Goal: Task Accomplishment & Management: Complete application form

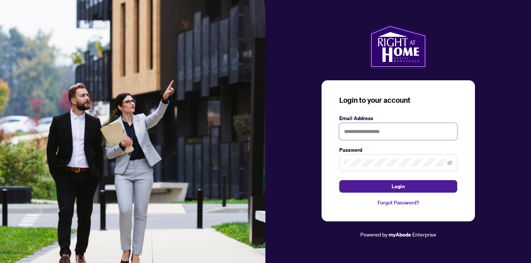
drag, startPoint x: 439, startPoint y: 135, endPoint x: 431, endPoint y: 145, distance: 12.6
click at [439, 135] on input "text" at bounding box center [398, 131] width 118 height 17
type input "**********"
drag, startPoint x: 391, startPoint y: 190, endPoint x: 390, endPoint y: 196, distance: 5.9
click at [391, 190] on button "Login" at bounding box center [398, 186] width 118 height 13
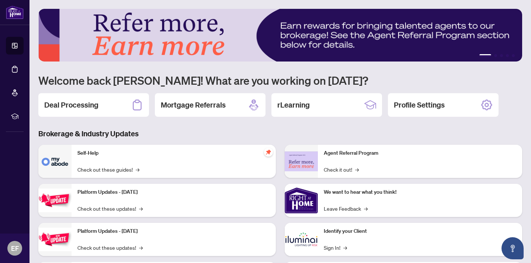
drag, startPoint x: 98, startPoint y: 106, endPoint x: 122, endPoint y: 108, distance: 23.7
click at [99, 105] on div "Deal Processing" at bounding box center [93, 105] width 111 height 24
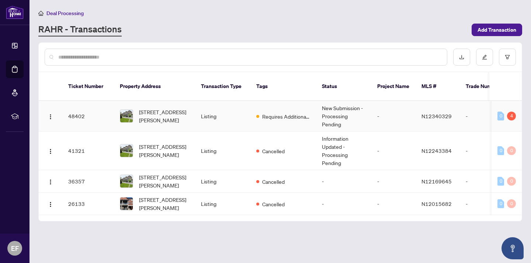
click at [337, 108] on td "New Submission - Processing Pending" at bounding box center [343, 116] width 55 height 31
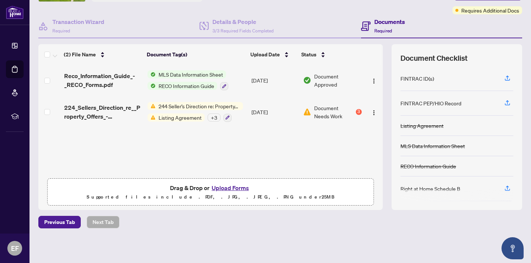
scroll to position [56, 0]
click at [241, 189] on button "Upload Forms" at bounding box center [230, 189] width 42 height 10
click at [221, 189] on button "Upload Forms" at bounding box center [230, 189] width 42 height 10
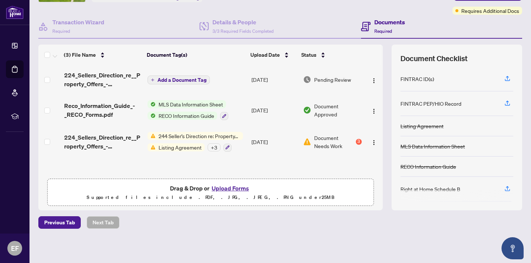
click at [247, 187] on button "Upload Forms" at bounding box center [230, 189] width 42 height 10
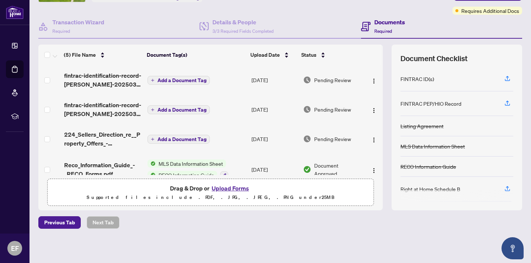
scroll to position [0, 0]
click at [341, 16] on div "Details & People 3/3 Required Fields Completed" at bounding box center [279, 27] width 161 height 24
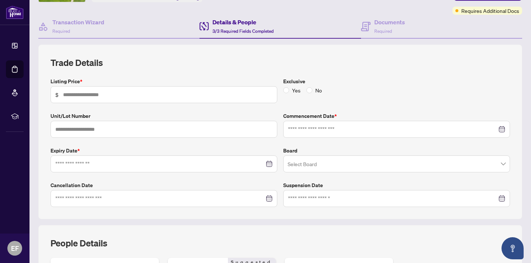
type input "*******"
type input "***"
type input "**********"
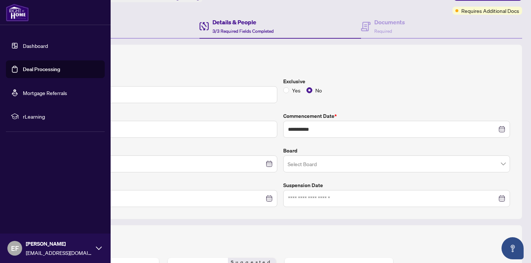
click at [23, 47] on link "Dashboard" at bounding box center [35, 45] width 25 height 7
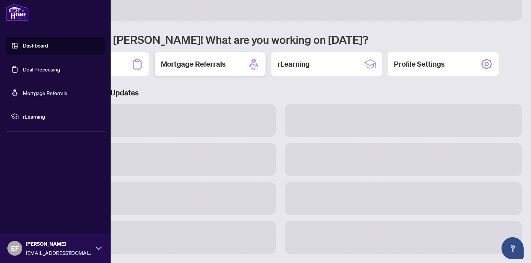
scroll to position [41, 0]
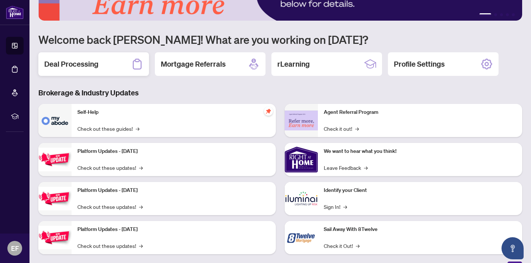
click at [67, 69] on h2 "Deal Processing" at bounding box center [71, 64] width 54 height 10
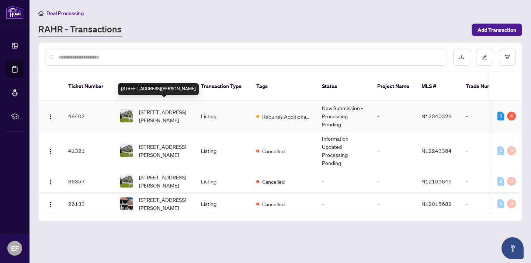
click at [180, 108] on span "[STREET_ADDRESS][PERSON_NAME]" at bounding box center [164, 116] width 50 height 16
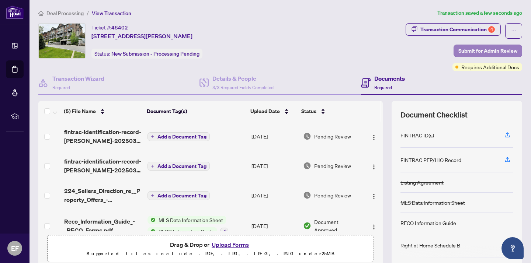
click at [468, 53] on span "Submit for Admin Review" at bounding box center [487, 51] width 59 height 12
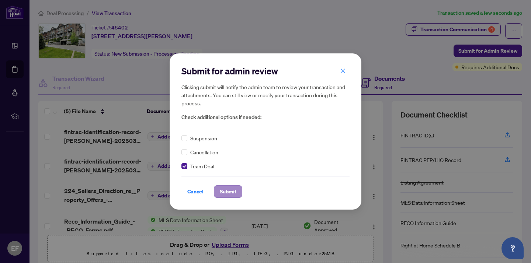
click at [218, 187] on button "Submit" at bounding box center [228, 191] width 28 height 13
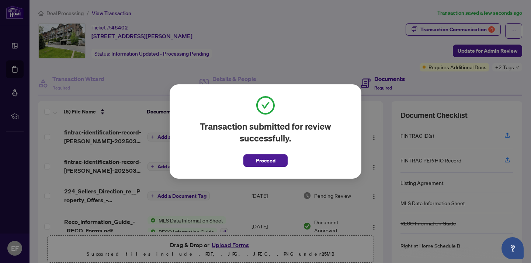
scroll to position [0, 0]
click at [269, 160] on span "Proceed" at bounding box center [266, 161] width 20 height 12
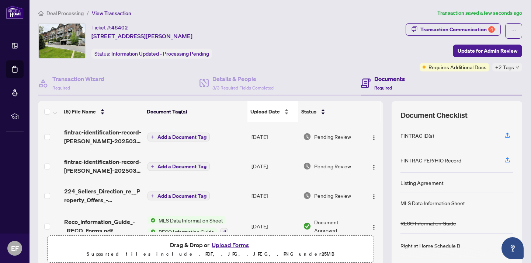
scroll to position [0, 0]
